Goal: Book appointment/travel/reservation

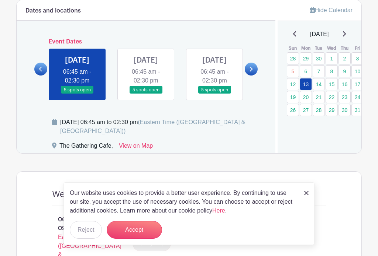
scroll to position [412, 0]
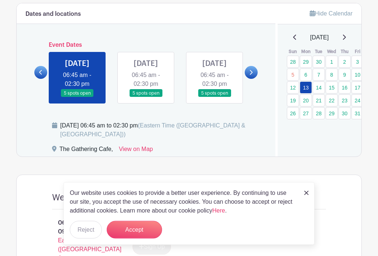
click at [214, 98] on link at bounding box center [214, 98] width 0 height 0
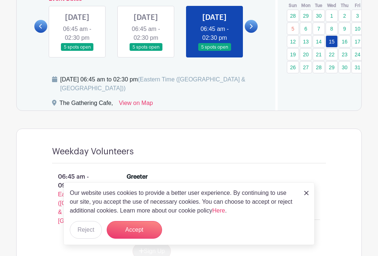
scroll to position [458, 0]
click at [146, 52] on link at bounding box center [146, 52] width 0 height 0
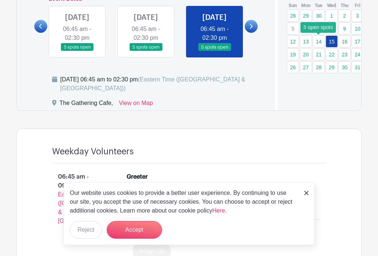
click at [320, 38] on link "14" at bounding box center [318, 41] width 12 height 12
click at [322, 45] on link "14" at bounding box center [318, 41] width 12 height 12
click at [323, 41] on link "14" at bounding box center [318, 41] width 12 height 12
click at [319, 39] on link "14" at bounding box center [318, 41] width 12 height 12
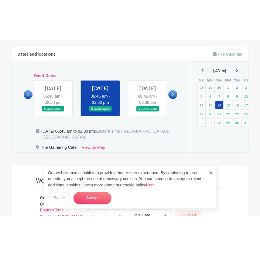
scroll to position [444, 0]
